Goal: Information Seeking & Learning: Find specific fact

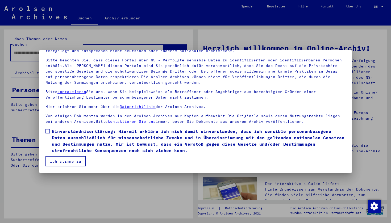
scroll to position [32, 0]
click at [55, 162] on button "Ich stimme zu" at bounding box center [66, 161] width 40 height 10
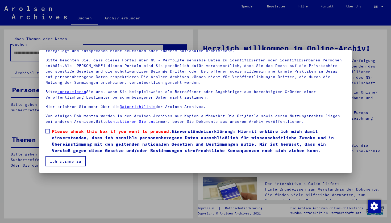
click at [46, 131] on span at bounding box center [48, 131] width 4 height 4
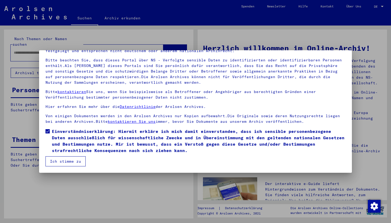
click at [50, 156] on button "Ich stimme zu" at bounding box center [66, 161] width 40 height 10
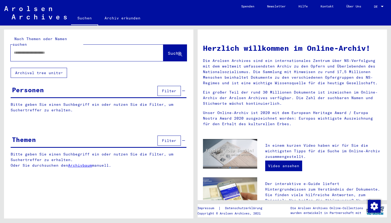
click at [47, 50] on input "text" at bounding box center [81, 53] width 134 height 6
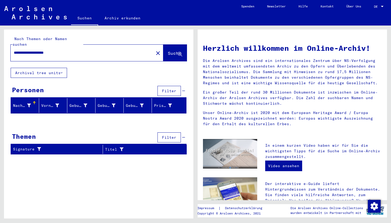
drag, startPoint x: 67, startPoint y: 47, endPoint x: 43, endPoint y: 46, distance: 24.2
click at [43, 50] on input "**********" at bounding box center [81, 53] width 134 height 6
click at [19, 103] on div "Nachname" at bounding box center [22, 106] width 18 height 6
click at [26, 85] on div "Personen" at bounding box center [28, 90] width 32 height 10
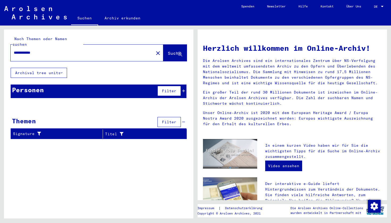
click at [26, 85] on div "Personen" at bounding box center [28, 90] width 32 height 10
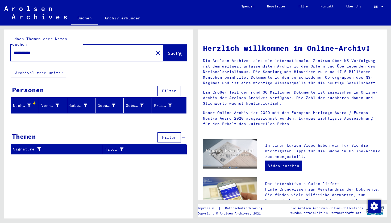
click at [23, 134] on div "Themen" at bounding box center [24, 137] width 24 height 10
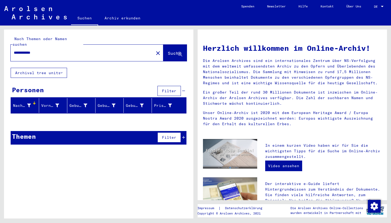
click at [23, 132] on div "Themen" at bounding box center [24, 137] width 24 height 10
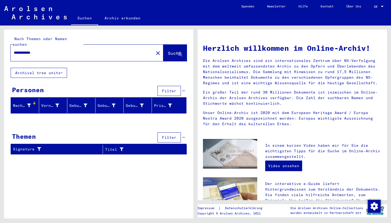
drag, startPoint x: 30, startPoint y: 47, endPoint x: 0, endPoint y: 48, distance: 29.5
click at [0, 48] on div "**********" at bounding box center [98, 122] width 196 height 193
type input "********"
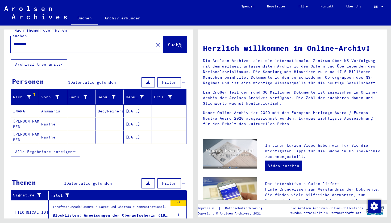
scroll to position [9, 0]
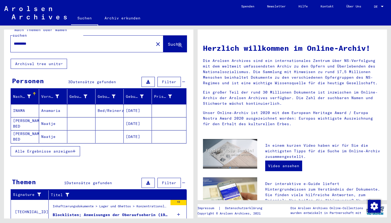
click at [67, 149] on span "Alle Ergebnisse anzeigen" at bounding box center [43, 151] width 57 height 5
